Goal: Transaction & Acquisition: Download file/media

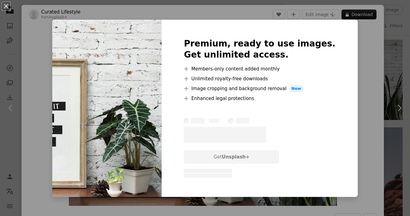
scroll to position [0, 186]
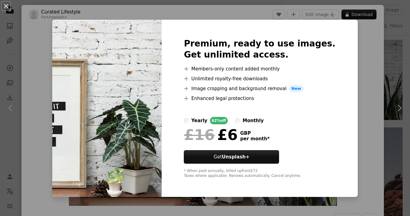
click at [29, 29] on div "An X shape Premium, ready to use images. Get unlimited access. A plus sign Memb…" at bounding box center [205, 108] width 410 height 216
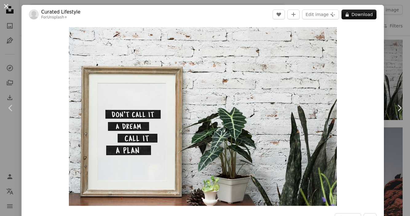
click at [5, 5] on button "An X shape" at bounding box center [5, 5] width 7 height 7
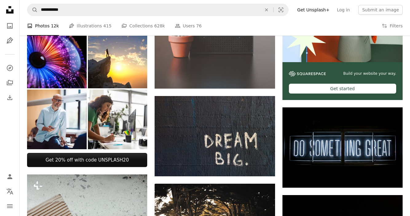
scroll to position [133, 0]
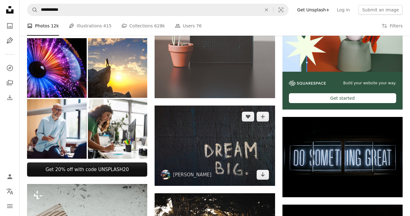
click at [243, 129] on img at bounding box center [215, 145] width 120 height 80
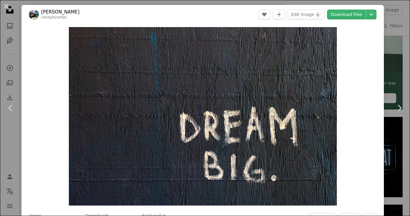
click at [403, 65] on div "An X shape Chevron left Chevron right [PERSON_NAME] randytarampi A heart A plus…" at bounding box center [205, 108] width 410 height 216
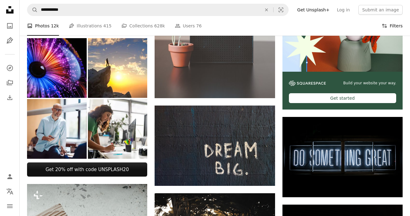
click at [393, 29] on button "Filters Filters" at bounding box center [392, 26] width 21 height 20
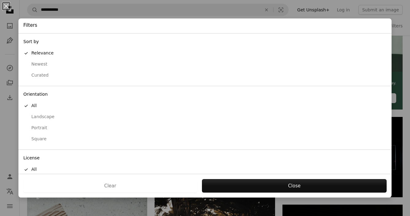
scroll to position [28, 0]
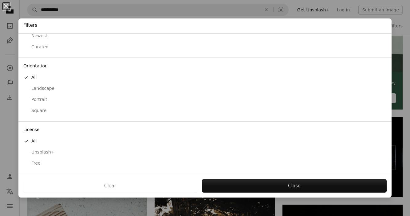
click at [43, 87] on div "Landscape" at bounding box center [204, 88] width 363 height 6
click at [36, 160] on div "Free" at bounding box center [204, 163] width 363 height 6
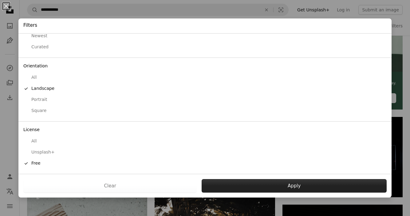
click at [241, 180] on button "Apply" at bounding box center [294, 186] width 185 height 14
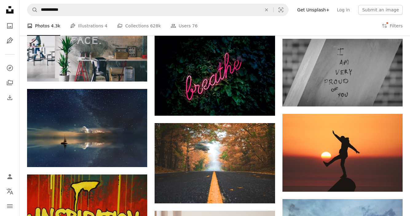
scroll to position [1018, 0]
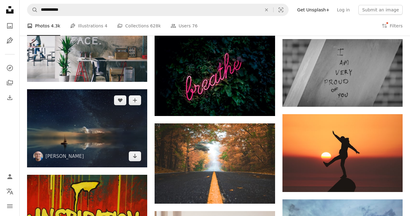
click at [110, 124] on img at bounding box center [87, 128] width 120 height 78
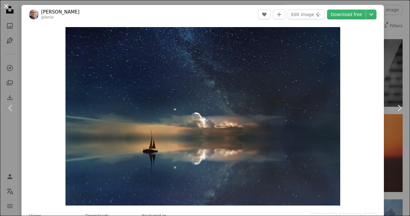
click at [6, 5] on button "An X shape" at bounding box center [5, 5] width 7 height 7
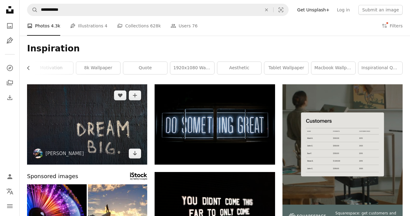
click at [100, 121] on img at bounding box center [87, 124] width 120 height 80
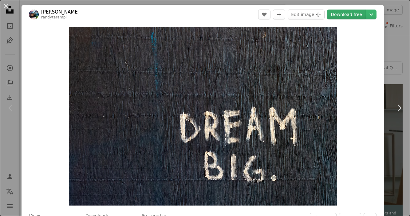
click at [354, 14] on link "Download free" at bounding box center [346, 15] width 39 height 10
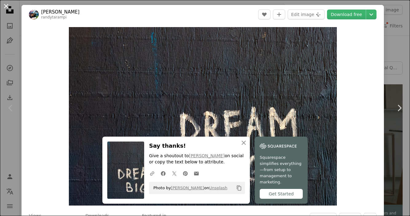
click at [8, 4] on button "An X shape" at bounding box center [5, 5] width 7 height 7
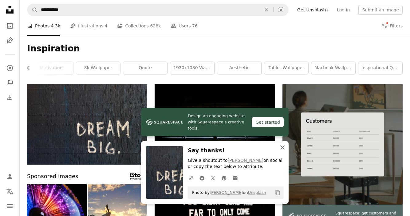
click at [283, 149] on icon "An X shape" at bounding box center [282, 147] width 7 height 7
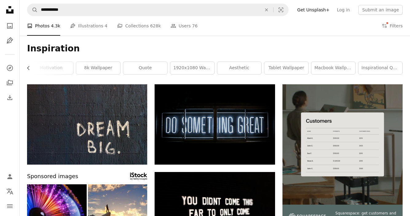
click at [303, 36] on div "Inspiration Chevron left desktop wallpaper 4k wallpaper laptop wallpaper motiva…" at bounding box center [215, 60] width 391 height 49
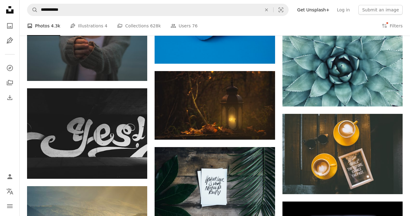
scroll to position [2437, 0]
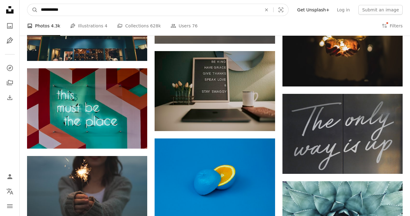
click at [52, 9] on input "**********" at bounding box center [149, 10] width 222 height 12
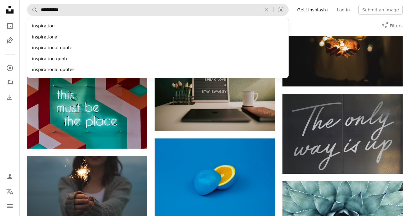
click at [49, 39] on div "inspirational" at bounding box center [158, 37] width 262 height 11
